Goal: Task Accomplishment & Management: Use online tool/utility

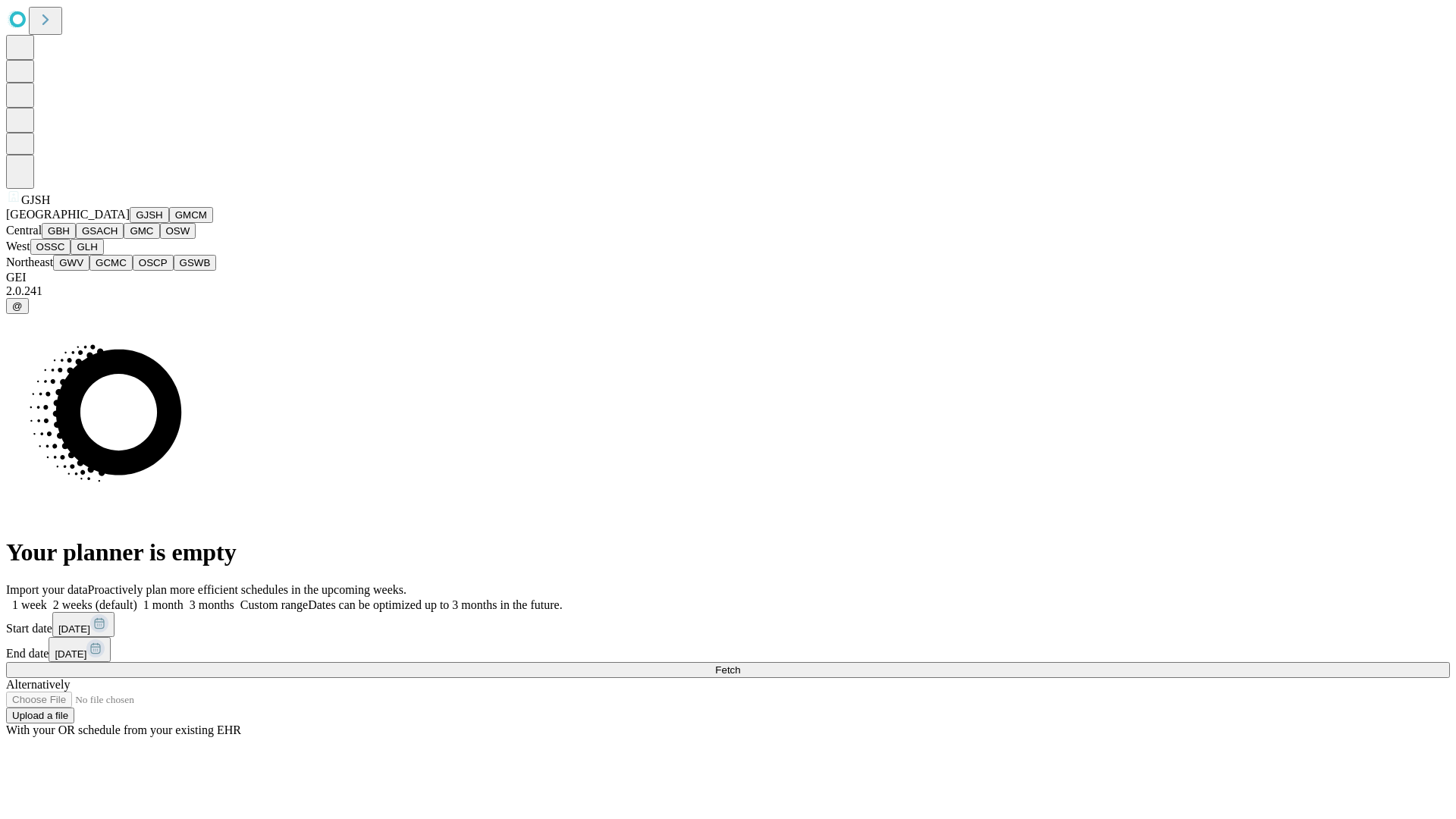
click at [129, 223] on button "GJSH" at bounding box center [149, 215] width 39 height 16
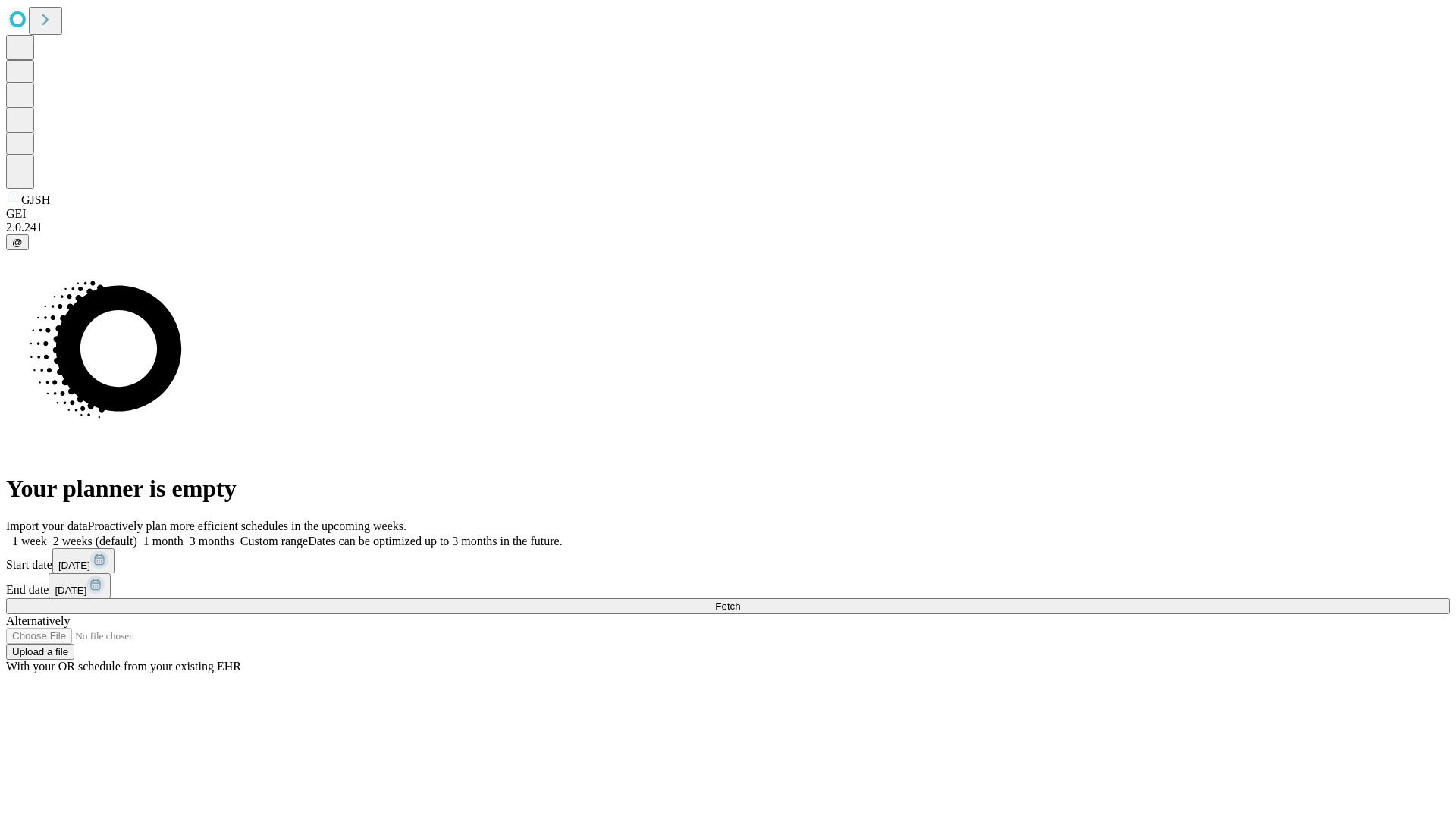
click at [47, 534] on label "1 week" at bounding box center [26, 540] width 41 height 13
click at [740, 600] on span "Fetch" at bounding box center [727, 606] width 25 height 11
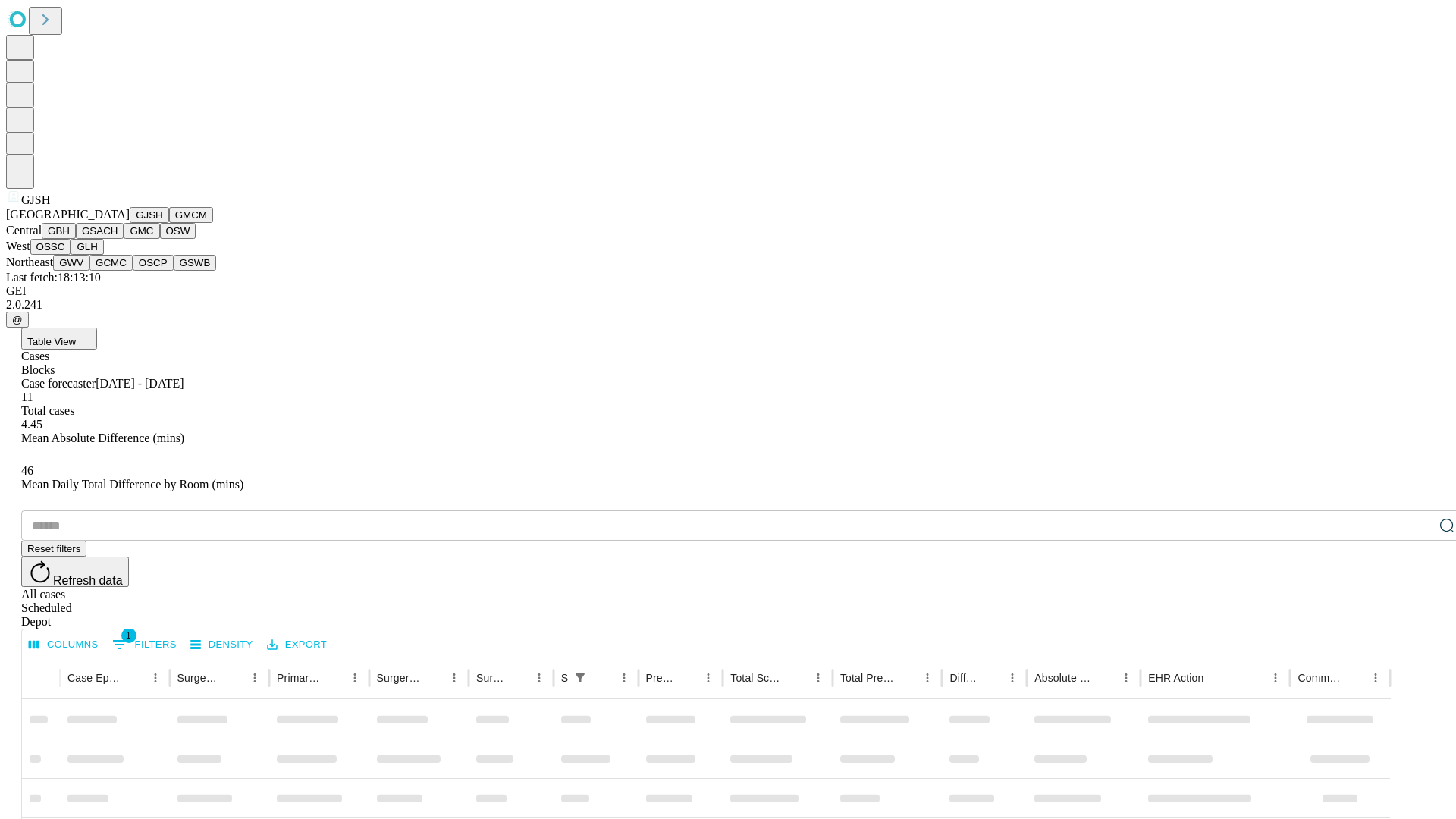
click at [169, 223] on button "GMCM" at bounding box center [191, 215] width 44 height 16
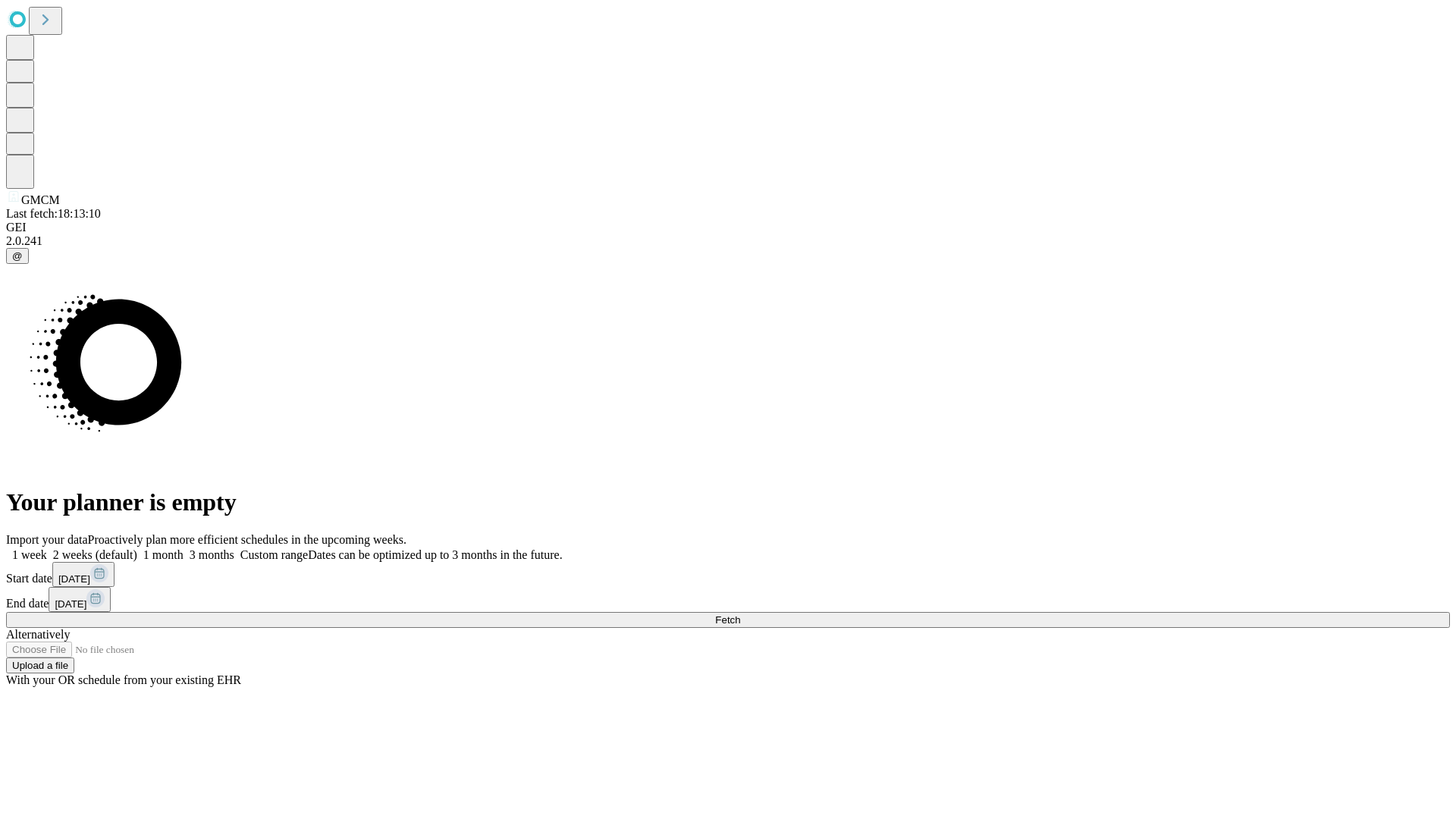
click at [47, 548] on label "1 week" at bounding box center [26, 555] width 41 height 13
click at [740, 614] on span "Fetch" at bounding box center [727, 619] width 25 height 11
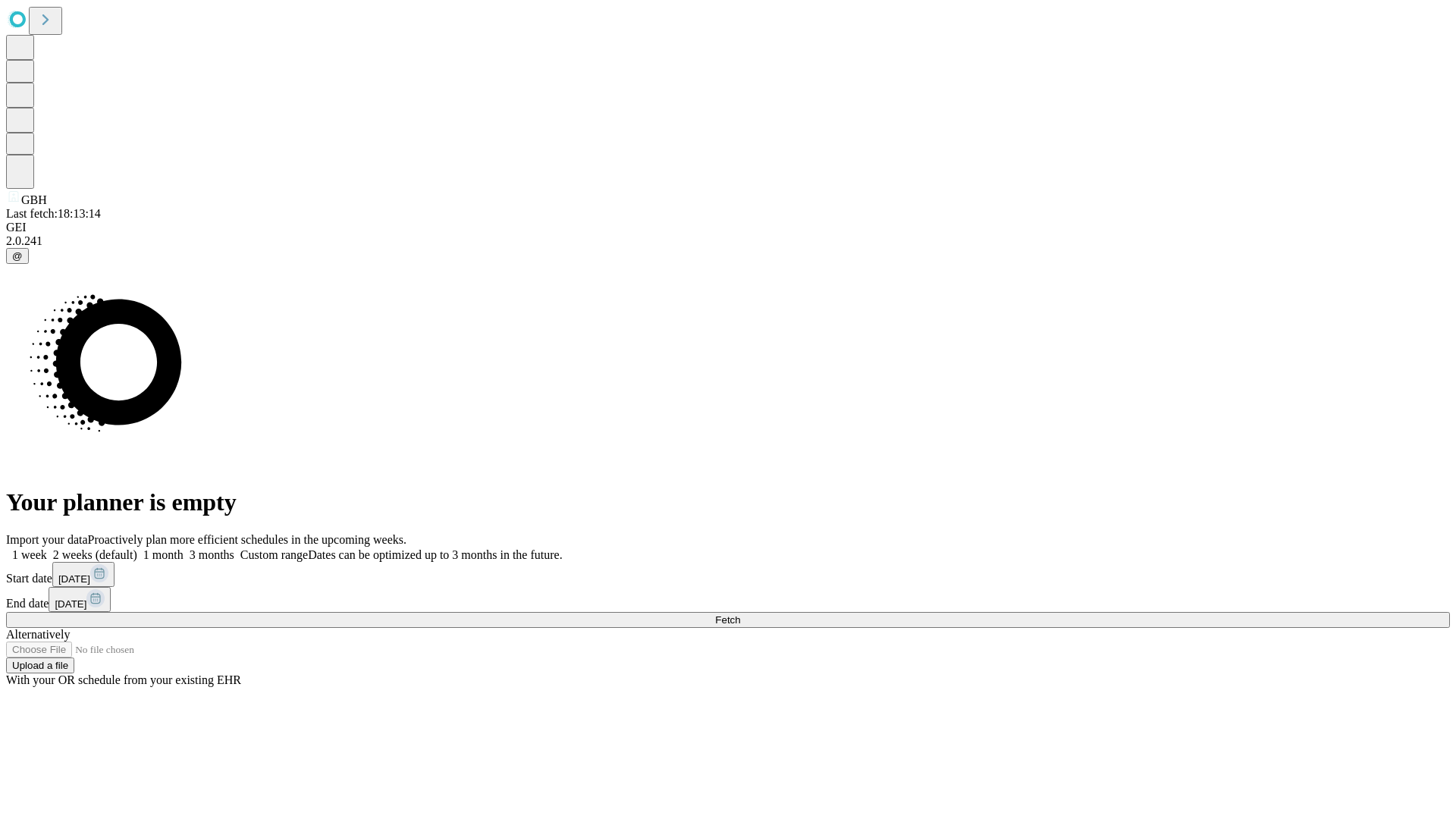
click at [47, 548] on label "1 week" at bounding box center [26, 555] width 41 height 13
click at [740, 614] on span "Fetch" at bounding box center [727, 619] width 25 height 11
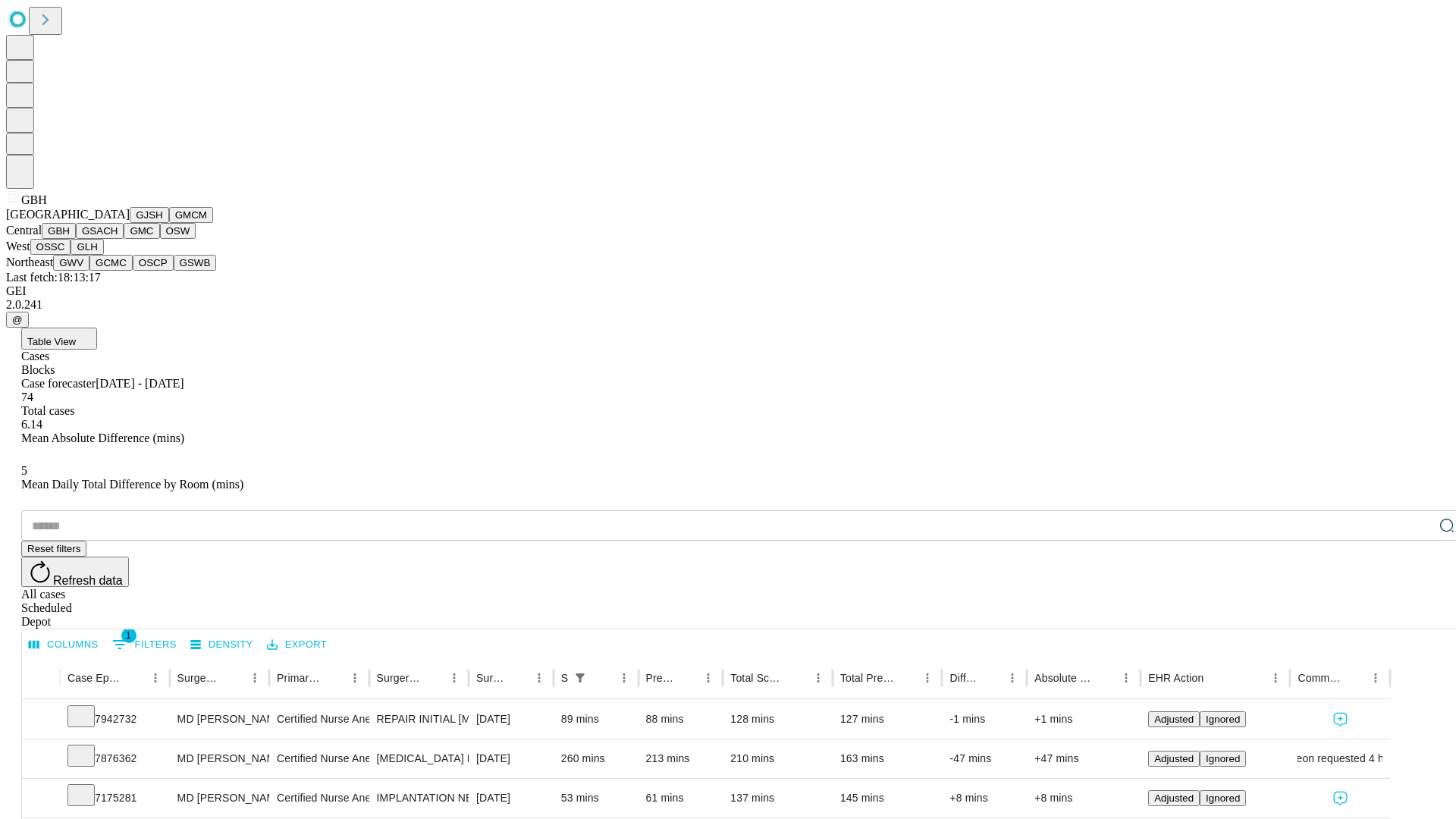
click at [117, 239] on button "GSACH" at bounding box center [100, 231] width 48 height 16
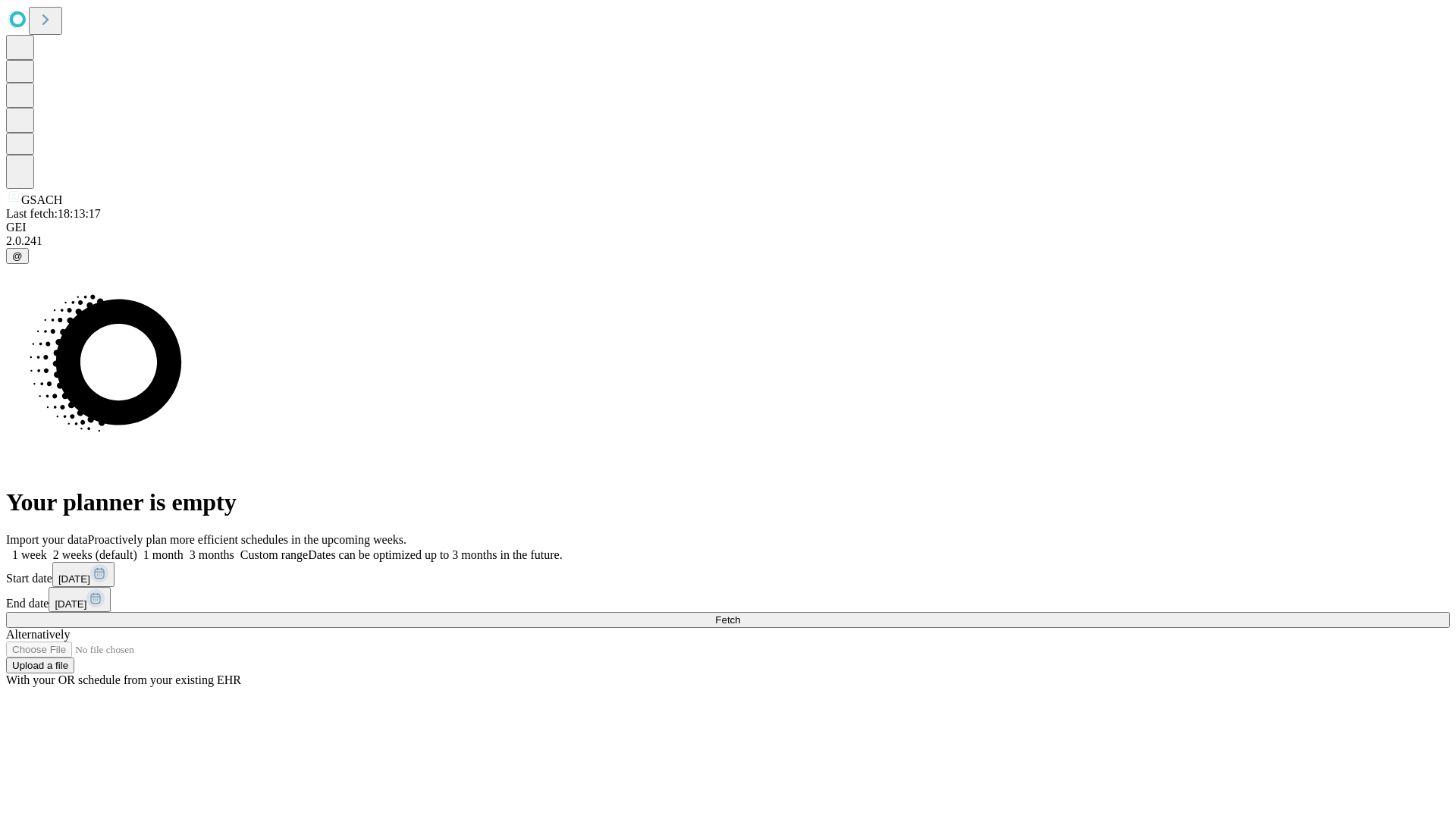
click at [47, 548] on label "1 week" at bounding box center [26, 555] width 41 height 13
click at [740, 614] on span "Fetch" at bounding box center [727, 619] width 25 height 11
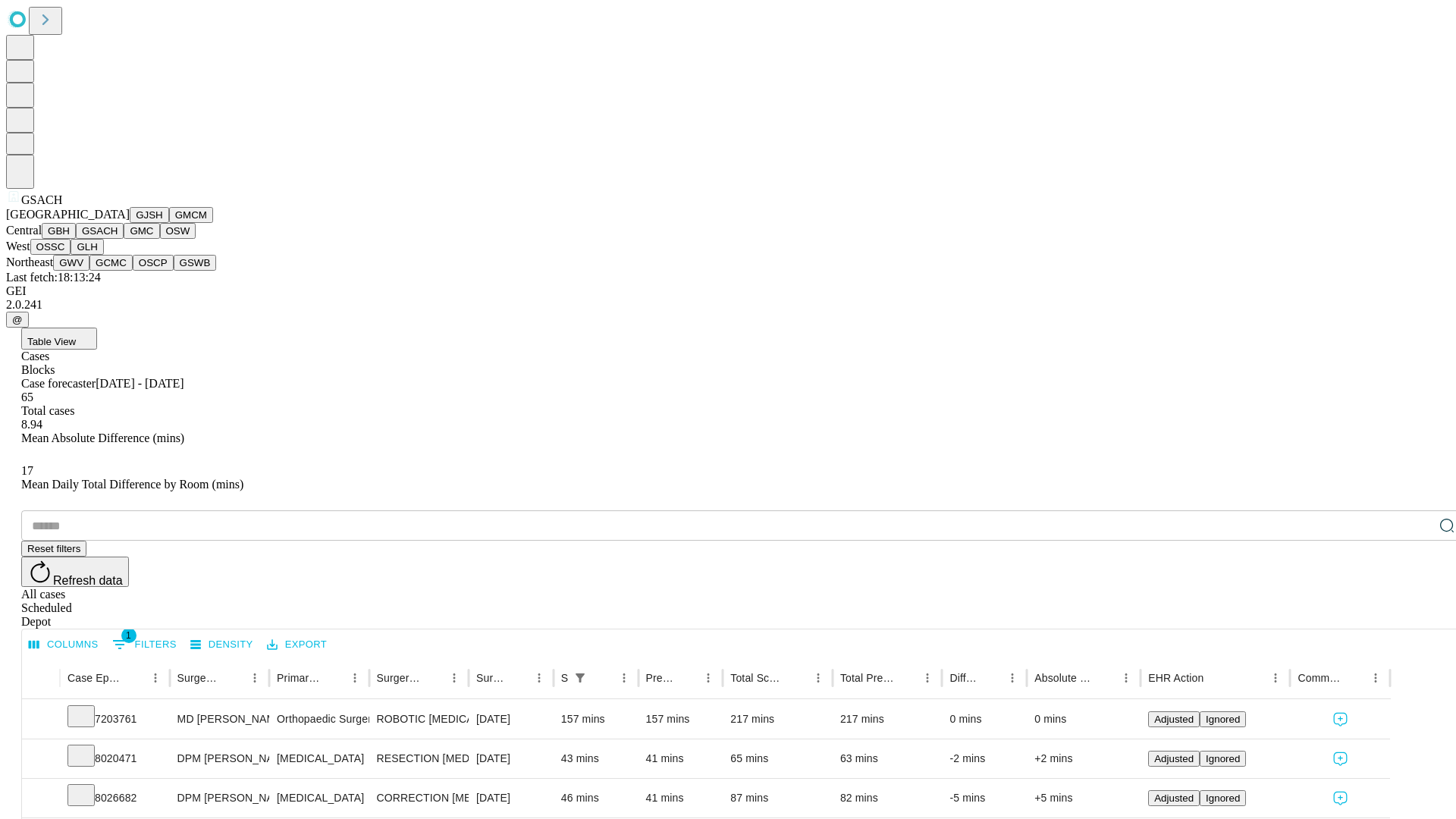
click at [124, 239] on button "GMC" at bounding box center [141, 231] width 36 height 16
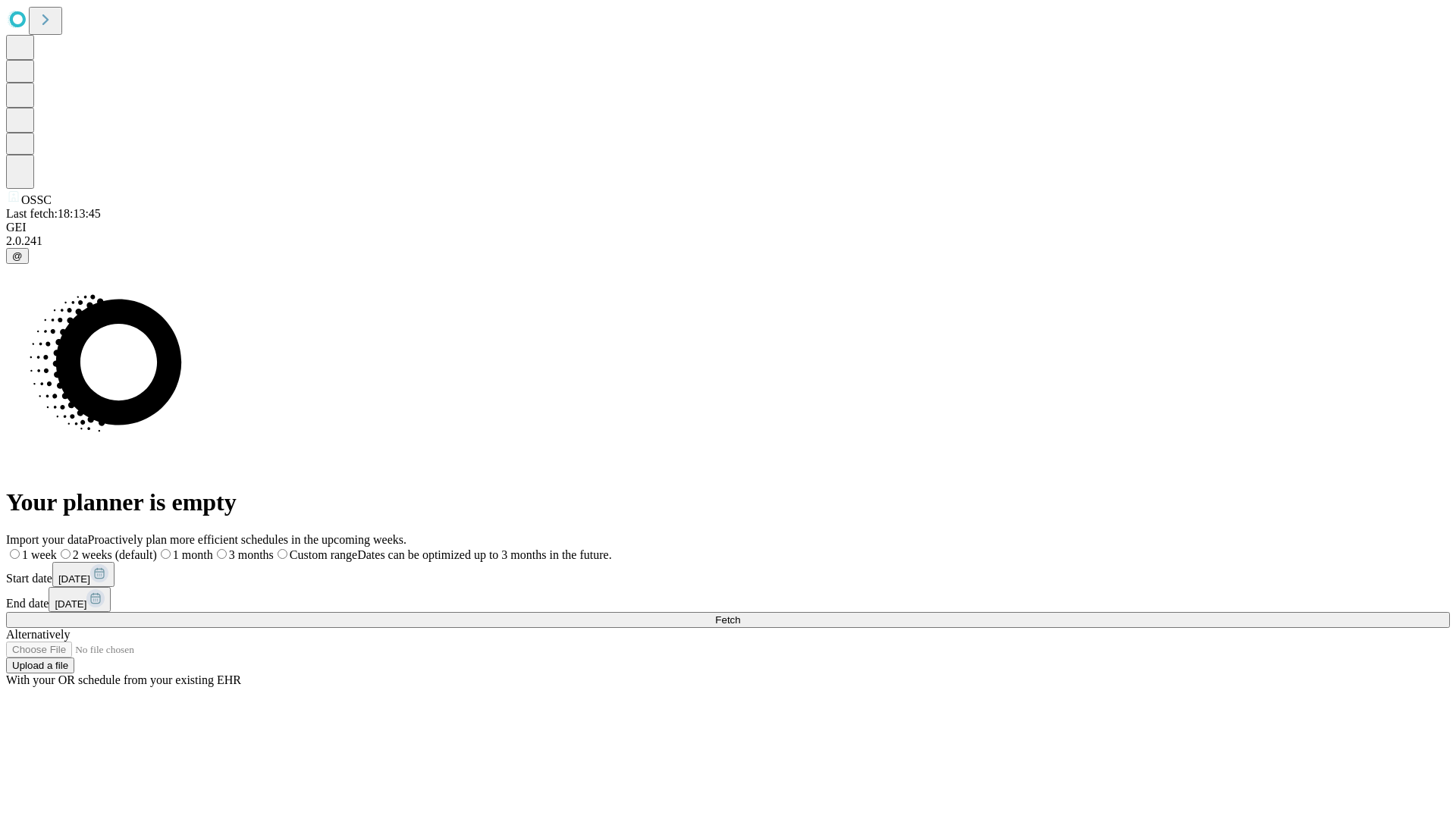
click at [57, 548] on label "1 week" at bounding box center [32, 555] width 51 height 13
click at [740, 614] on span "Fetch" at bounding box center [727, 619] width 25 height 11
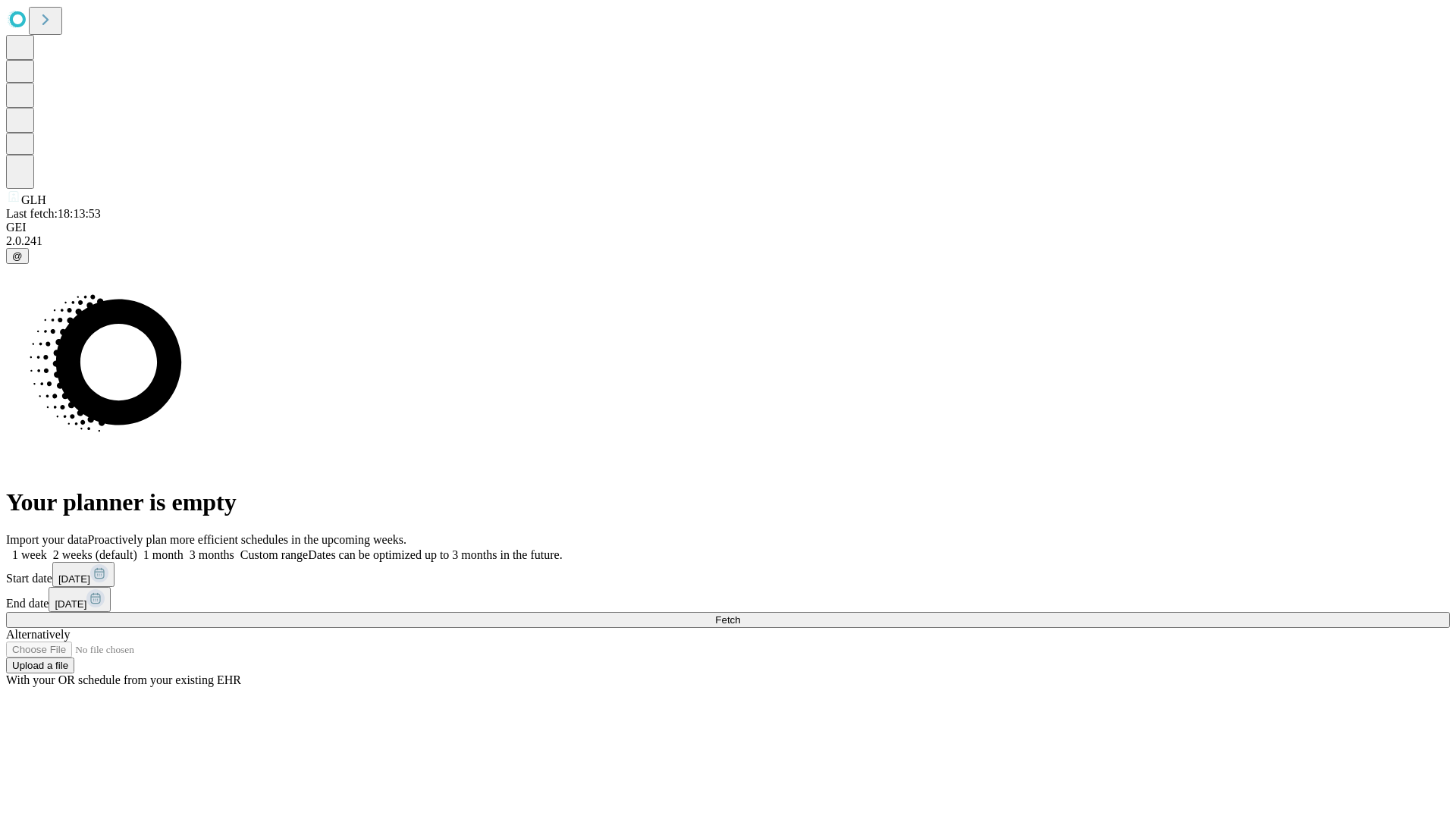
click at [740, 614] on span "Fetch" at bounding box center [727, 619] width 25 height 11
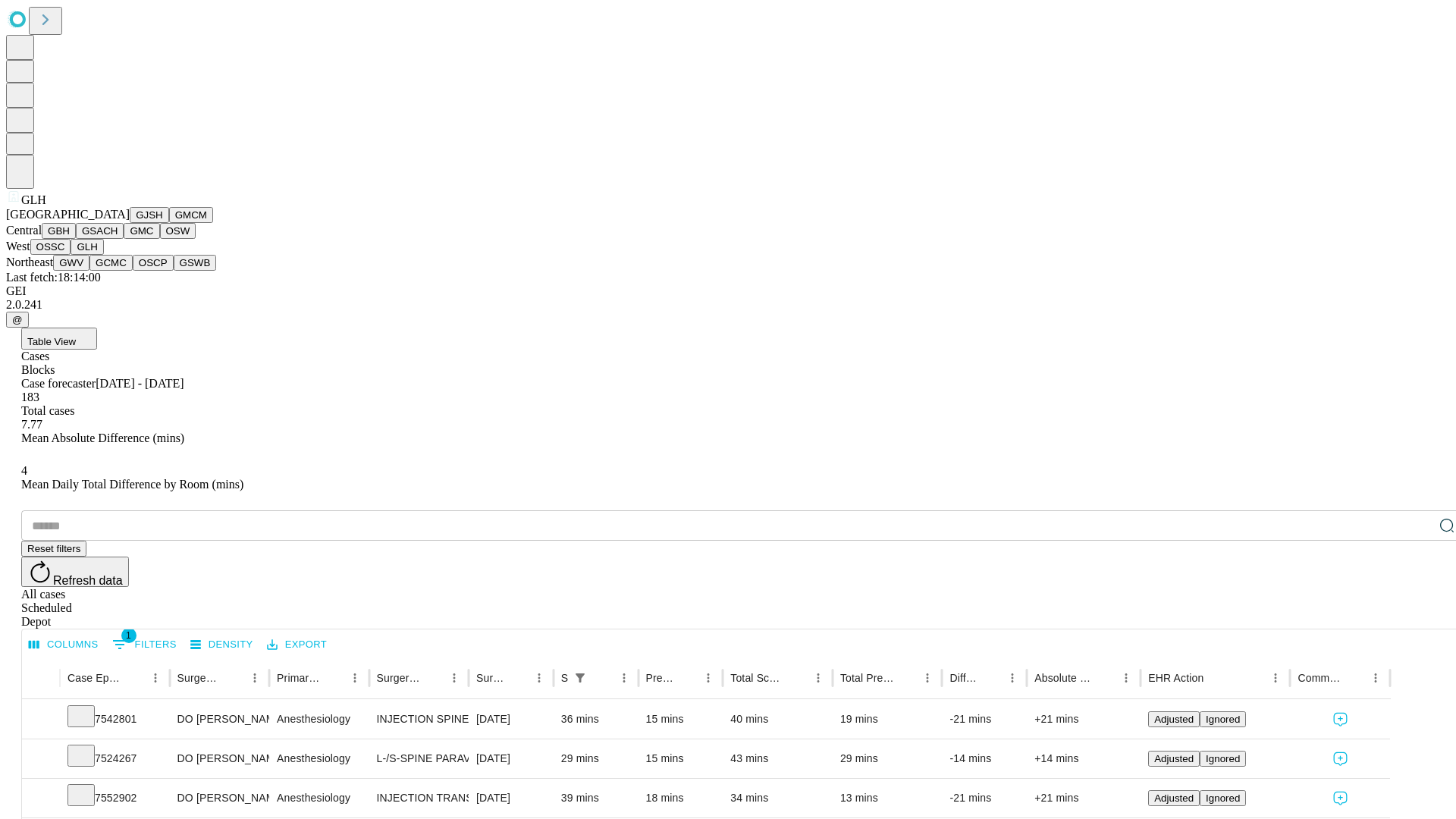
click at [89, 271] on button "GWV" at bounding box center [71, 263] width 37 height 16
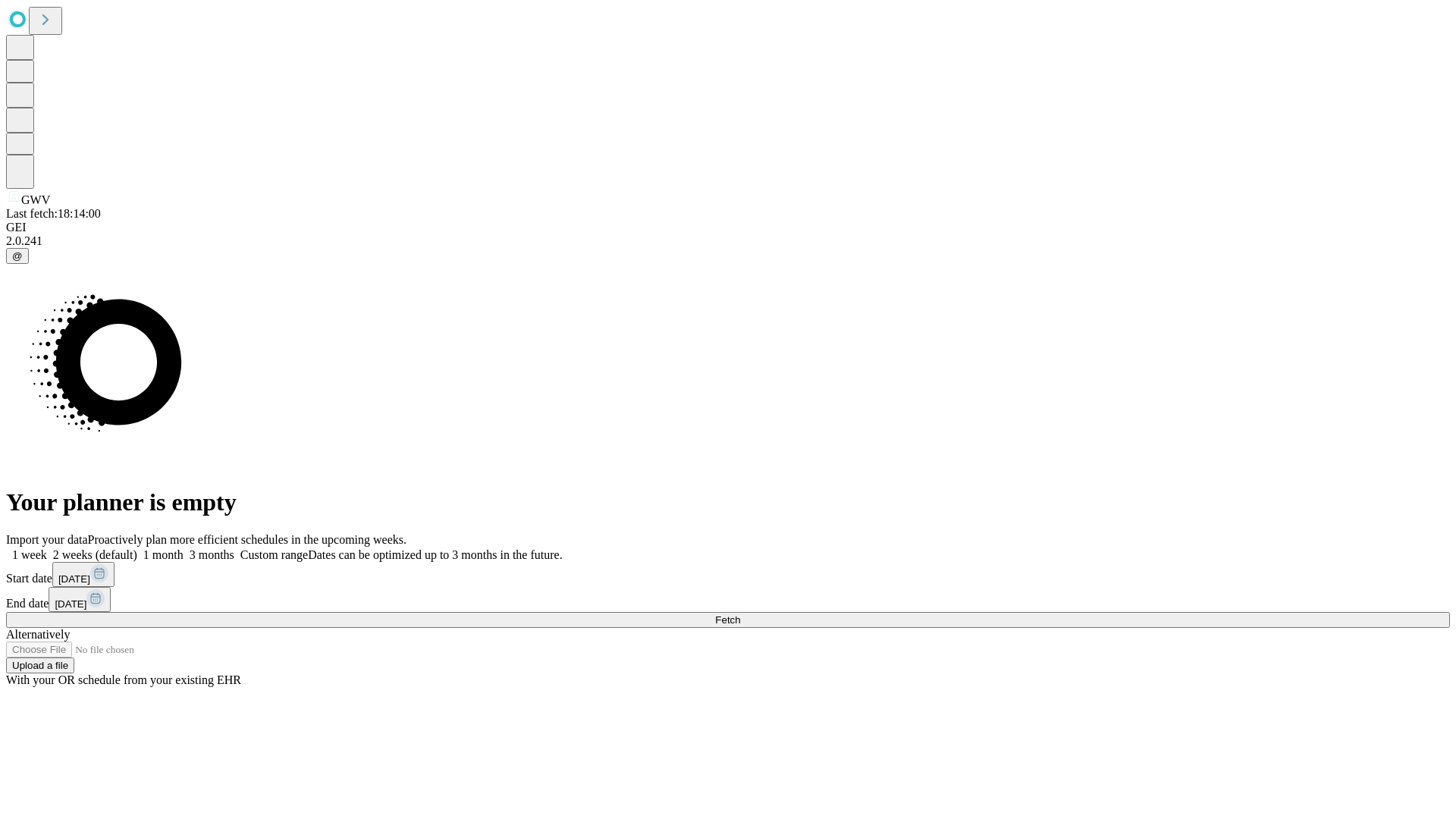
click at [740, 614] on span "Fetch" at bounding box center [727, 619] width 25 height 11
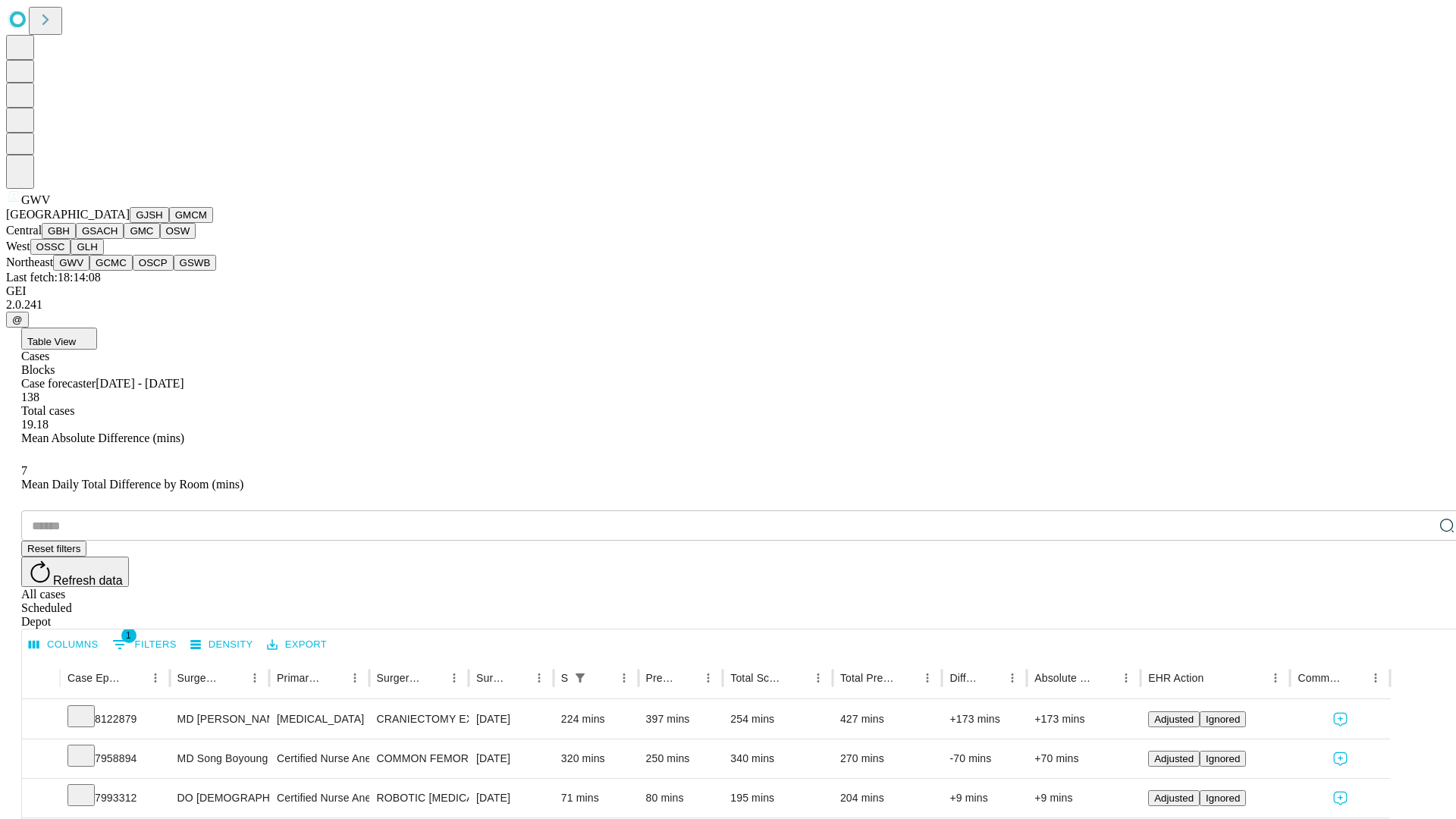
click at [117, 271] on button "GCMC" at bounding box center [111, 263] width 43 height 16
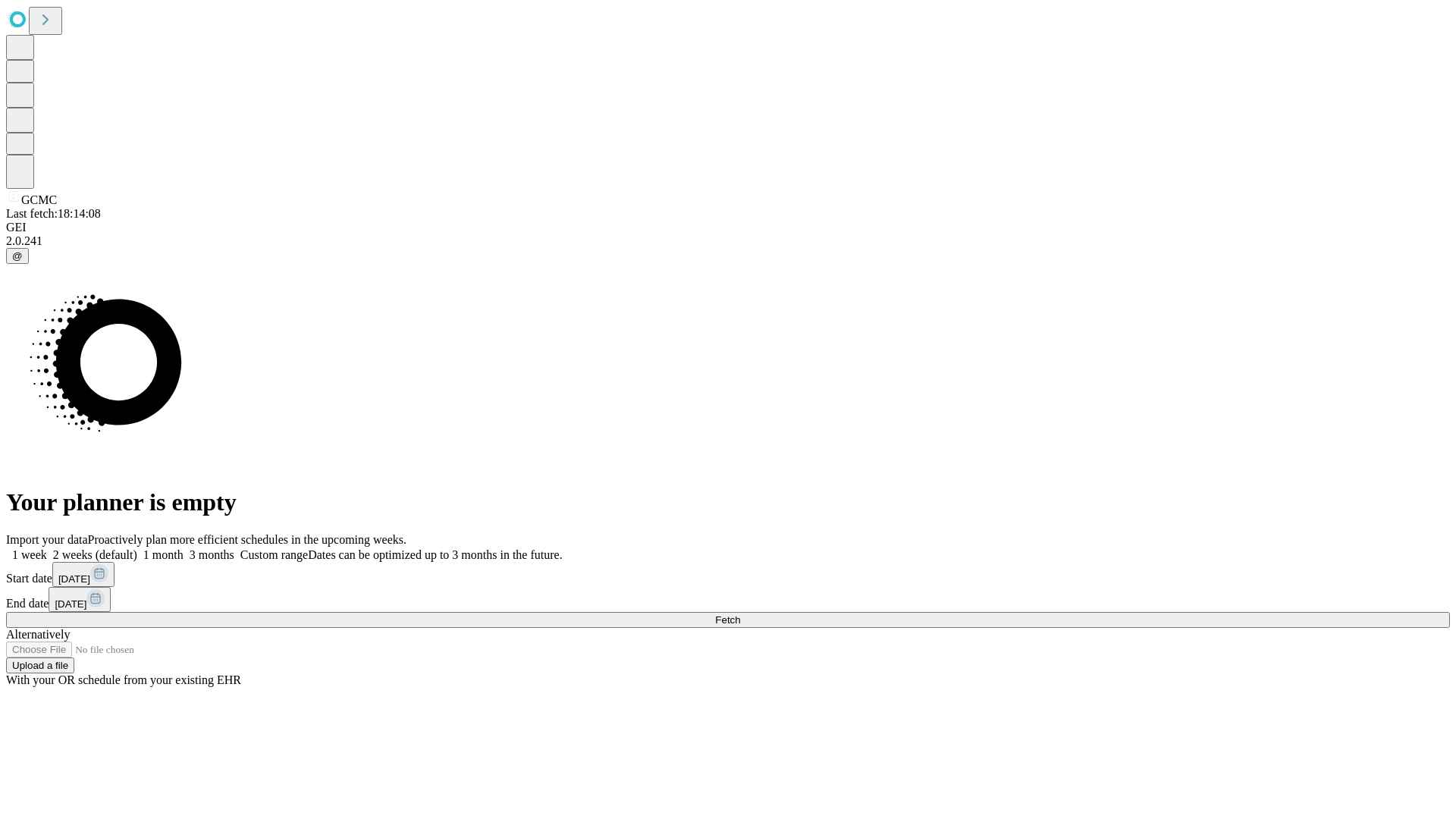
click at [47, 548] on label "1 week" at bounding box center [26, 555] width 41 height 13
click at [740, 614] on span "Fetch" at bounding box center [727, 619] width 25 height 11
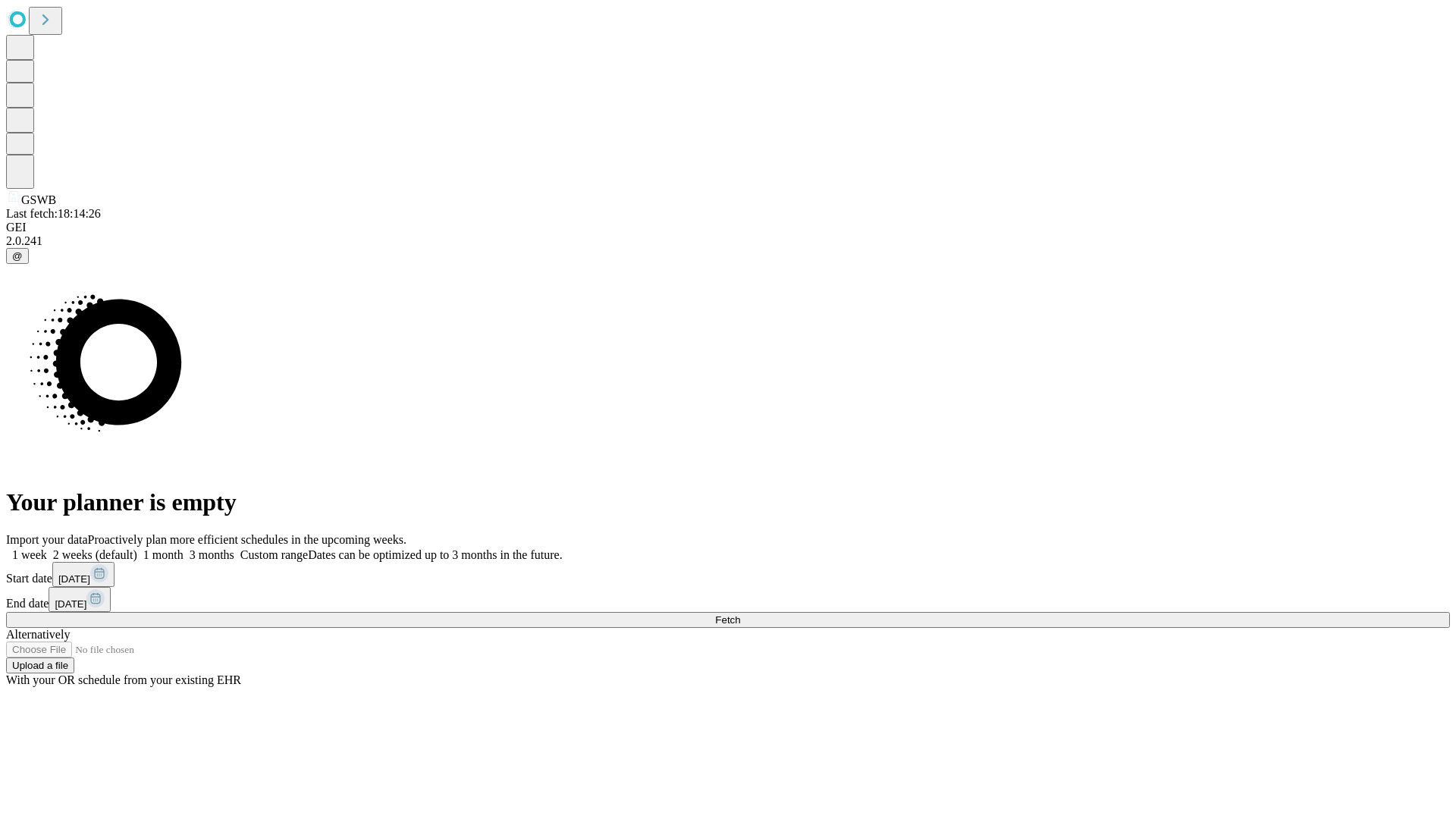
click at [740, 614] on span "Fetch" at bounding box center [727, 619] width 25 height 11
